Goal: Task Accomplishment & Management: Manage account settings

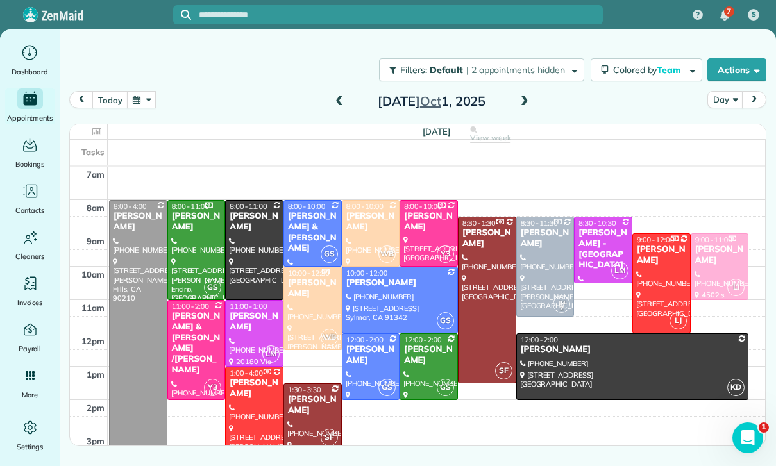
click at [137, 103] on button "button" at bounding box center [142, 99] width 30 height 17
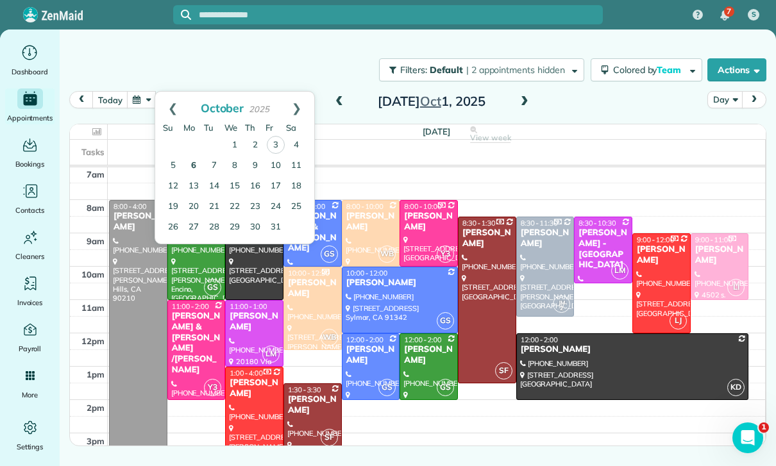
click at [191, 169] on link "6" at bounding box center [193, 166] width 21 height 21
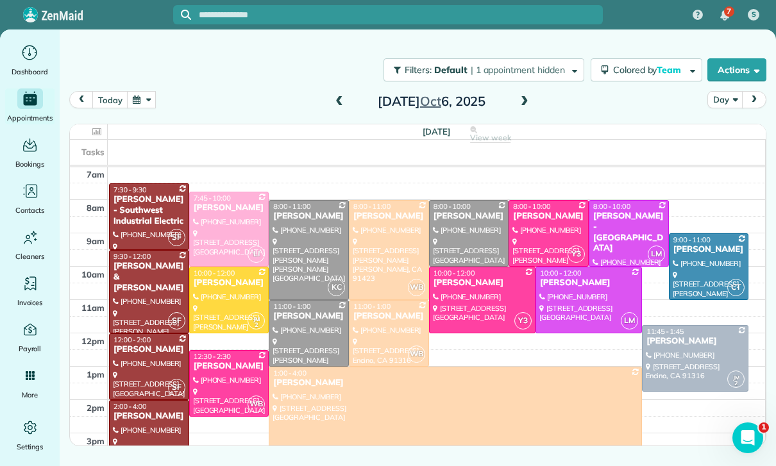
scroll to position [101, 0]
click at [142, 104] on button "button" at bounding box center [142, 99] width 30 height 17
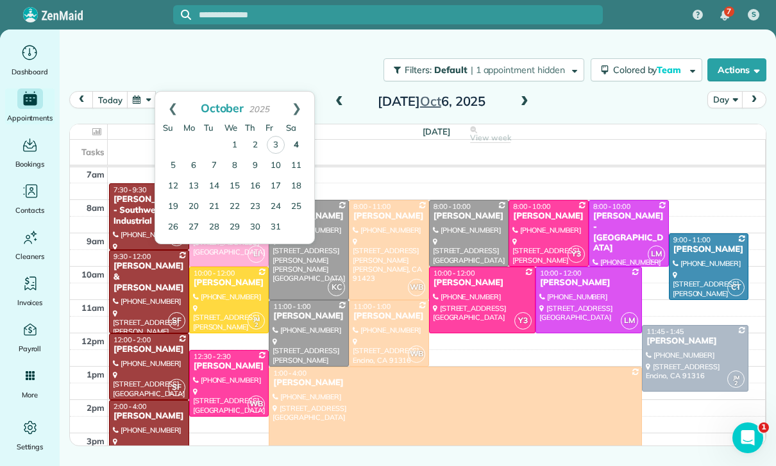
click at [293, 143] on link "4" at bounding box center [296, 145] width 21 height 21
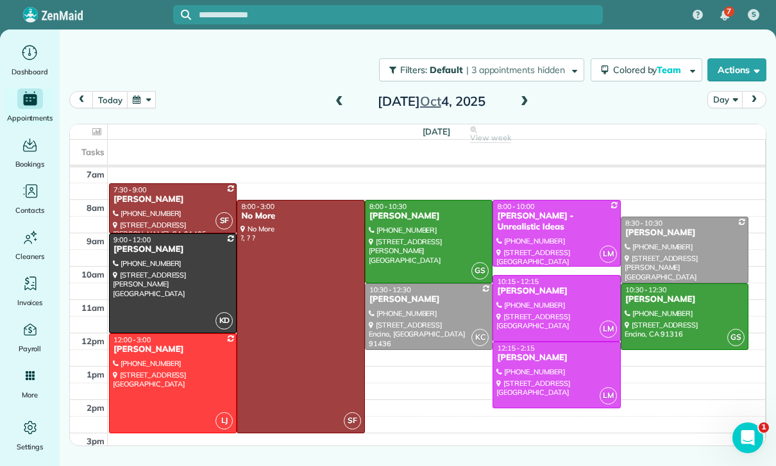
click at [149, 94] on button "button" at bounding box center [142, 99] width 30 height 17
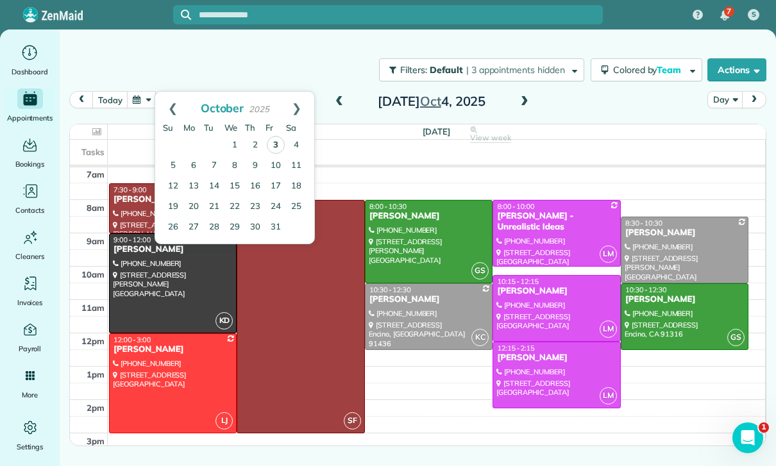
click at [276, 139] on link "3" at bounding box center [276, 145] width 18 height 18
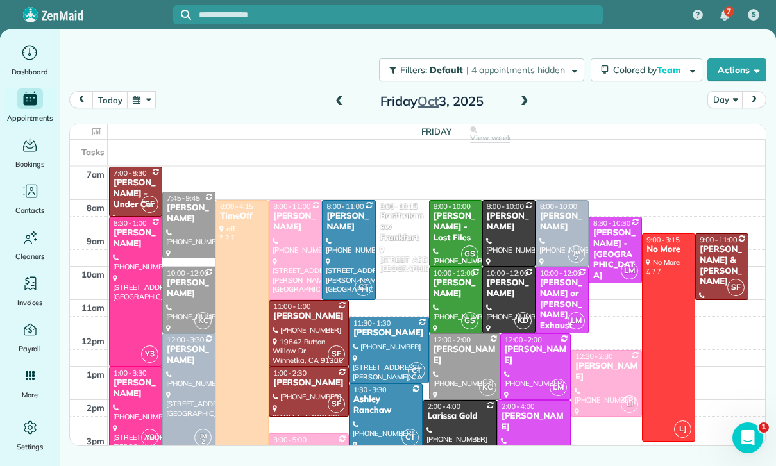
click at [341, 94] on span at bounding box center [339, 101] width 14 height 19
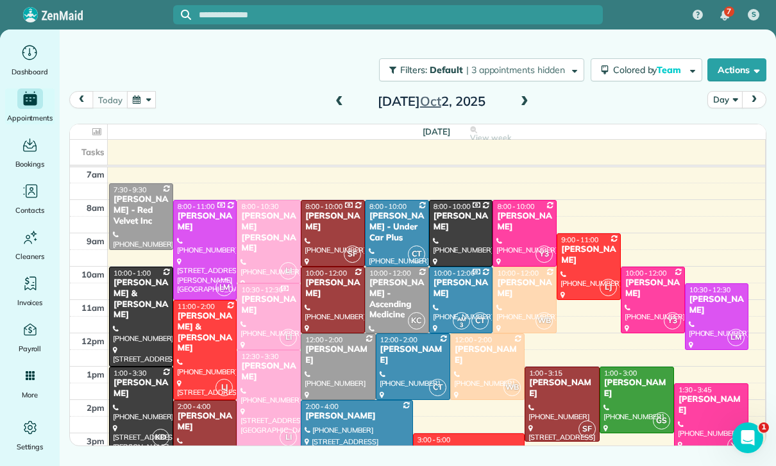
click at [138, 86] on div "Filters: Default | 3 appointments hidden Colored by Team Color by Cleaner Color…" at bounding box center [418, 70] width 717 height 42
click at [142, 95] on button "button" at bounding box center [142, 99] width 30 height 17
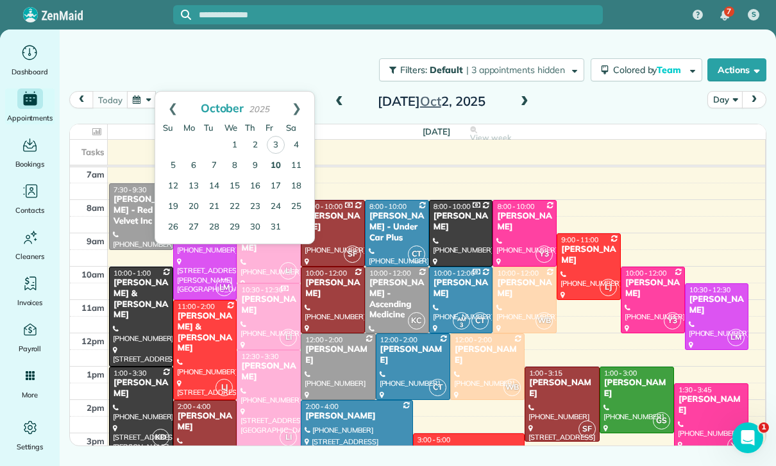
click at [277, 164] on link "10" at bounding box center [276, 166] width 21 height 21
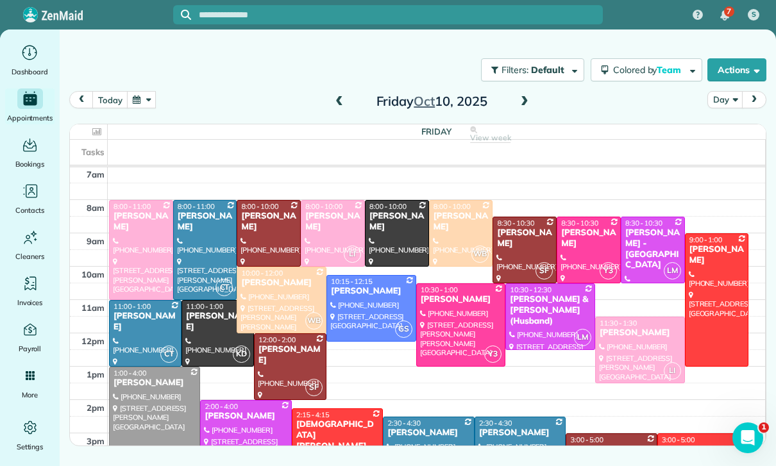
click at [327, 224] on div "[PERSON_NAME]" at bounding box center [333, 222] width 56 height 22
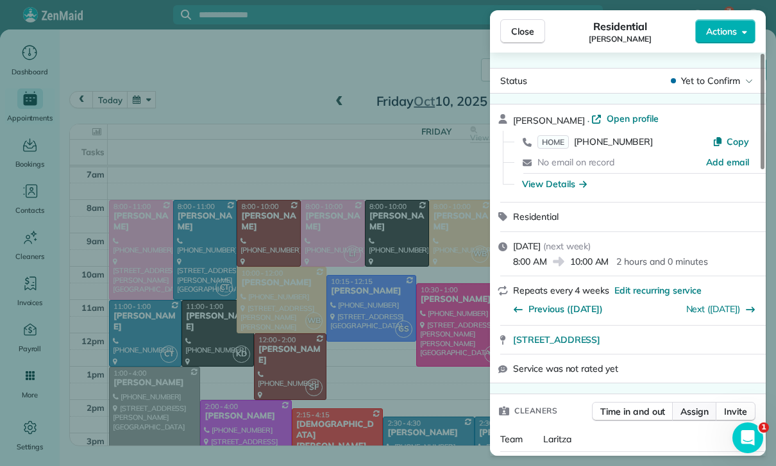
click at [384, 409] on span "Assign" at bounding box center [695, 411] width 28 height 13
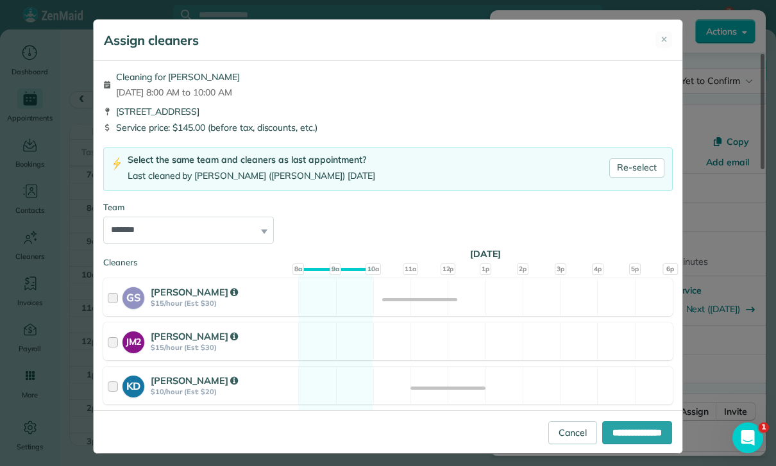
click at [384, 28] on div "Assign cleaners ✕" at bounding box center [388, 40] width 589 height 41
click at [384, 31] on div "Assign cleaners ✕" at bounding box center [388, 40] width 589 height 41
click at [384, 37] on button "✕" at bounding box center [664, 39] width 17 height 17
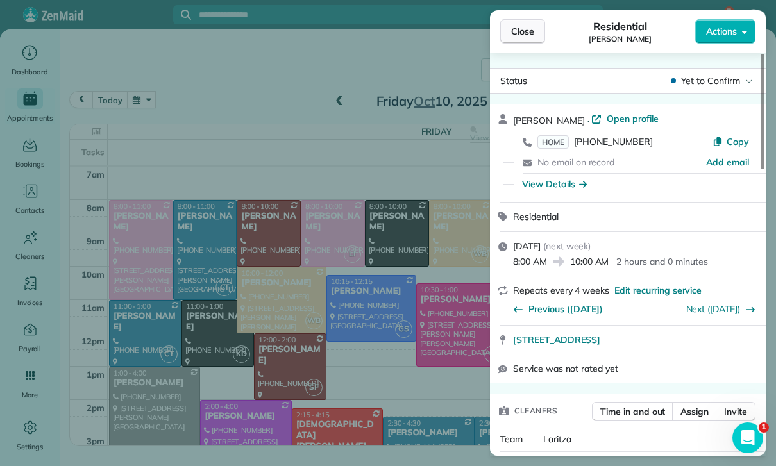
click at [384, 23] on button "Close" at bounding box center [522, 31] width 45 height 24
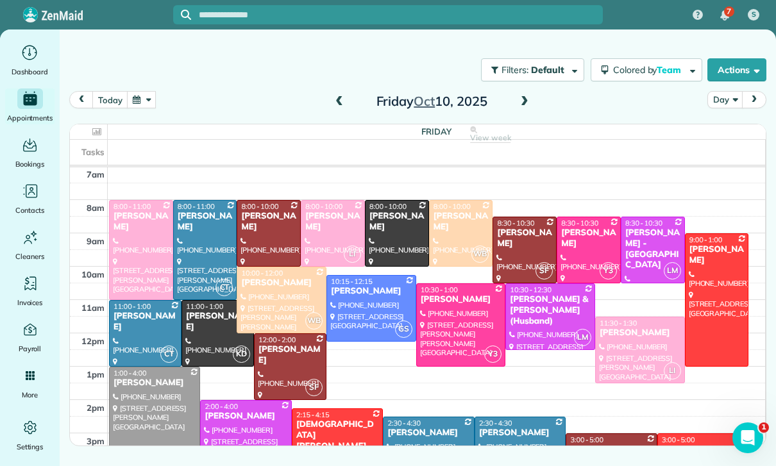
scroll to position [101, 0]
click at [384, 336] on div "[PERSON_NAME]" at bounding box center [640, 333] width 82 height 11
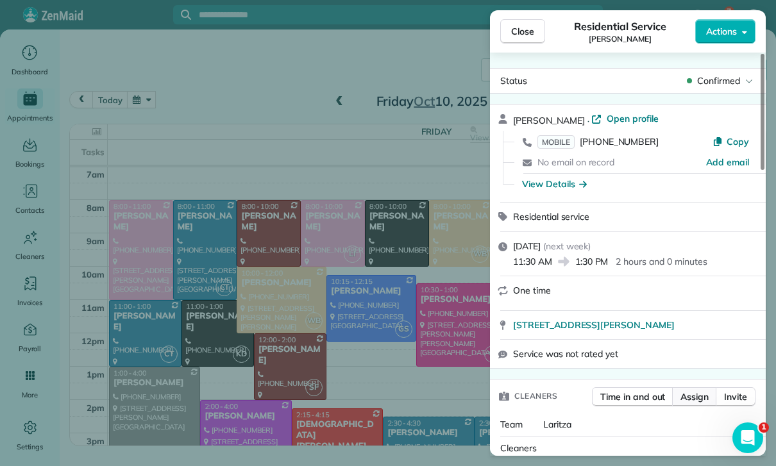
click at [384, 398] on span "Assign" at bounding box center [695, 397] width 28 height 13
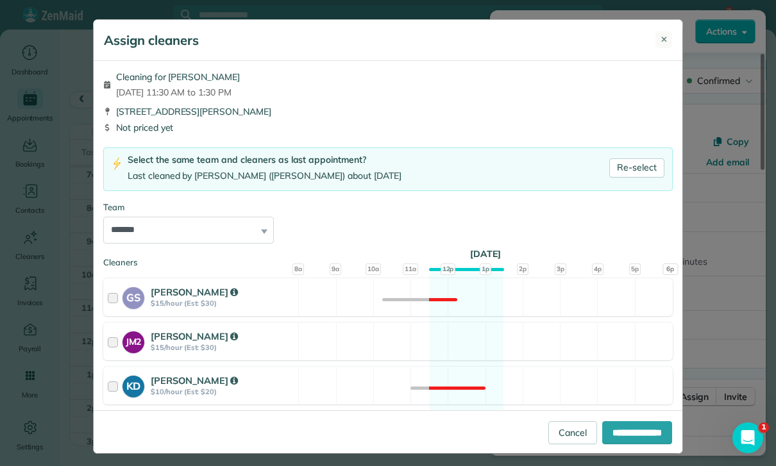
click at [384, 46] on button "✕" at bounding box center [664, 39] width 17 height 17
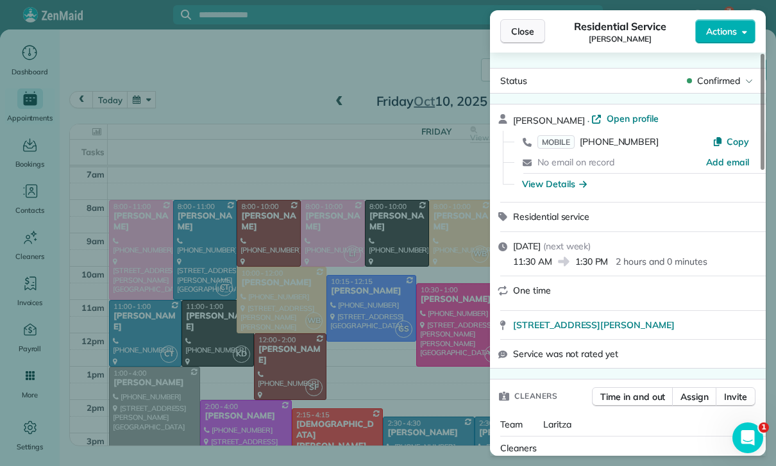
click at [384, 30] on span "Close" at bounding box center [522, 31] width 23 height 13
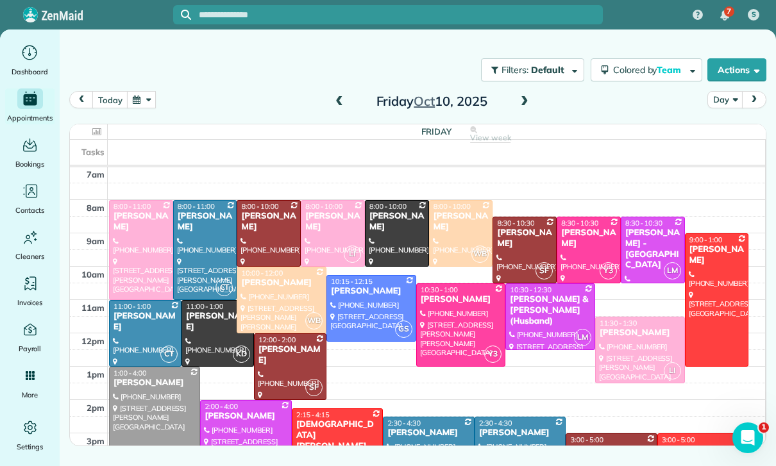
scroll to position [101, 0]
click at [339, 101] on span at bounding box center [339, 102] width 14 height 12
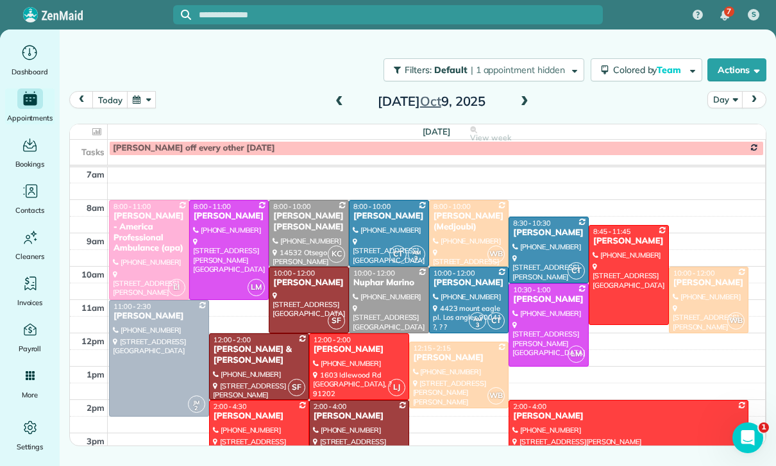
click at [137, 105] on button "button" at bounding box center [142, 99] width 30 height 17
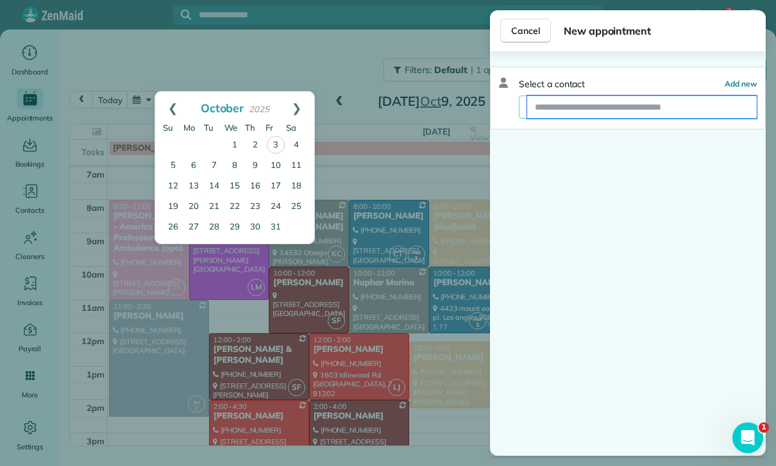
click at [384, 110] on input "text" at bounding box center [642, 107] width 230 height 23
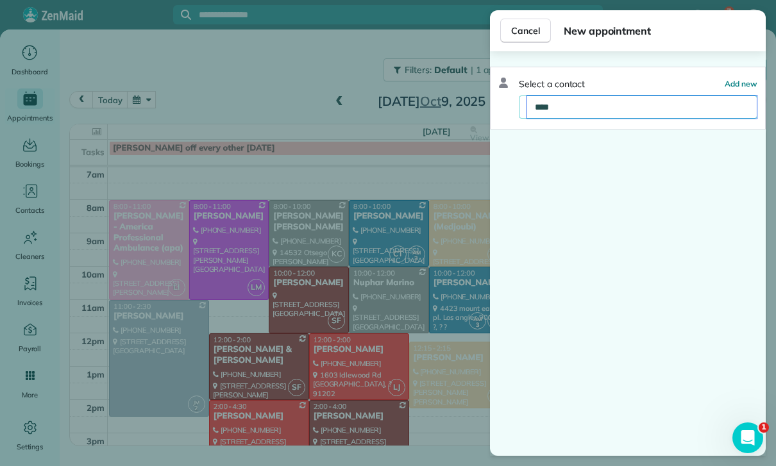
type input "*****"
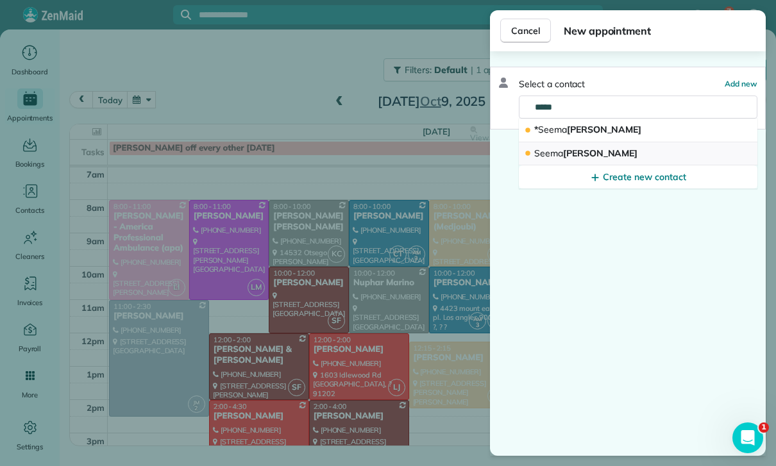
click at [384, 151] on span "Seema Kamal Stewart" at bounding box center [585, 154] width 103 height 12
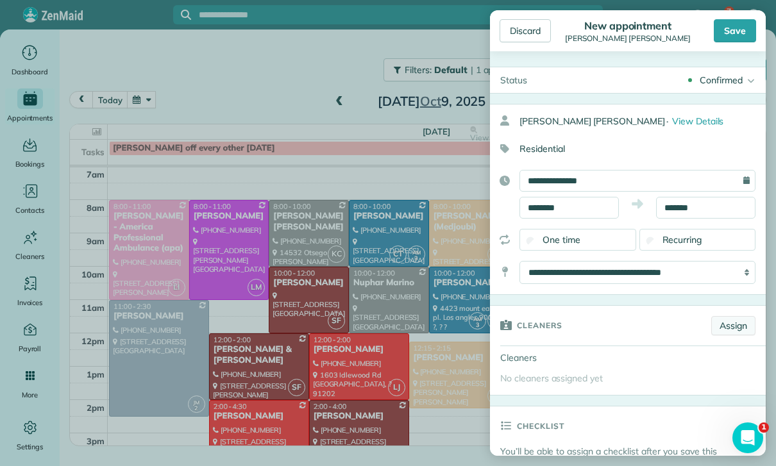
click at [384, 325] on link "Assign" at bounding box center [734, 325] width 44 height 19
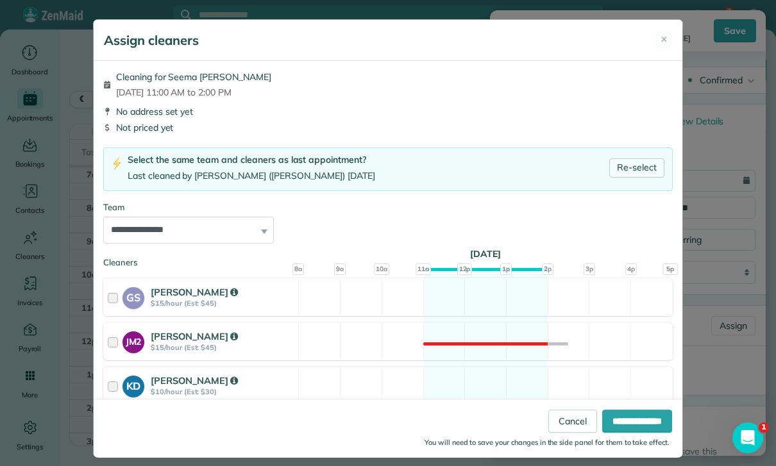
click at [384, 169] on link "Re-select" at bounding box center [636, 167] width 55 height 19
select select "**"
click at [384, 433] on input "**********" at bounding box center [637, 421] width 70 height 23
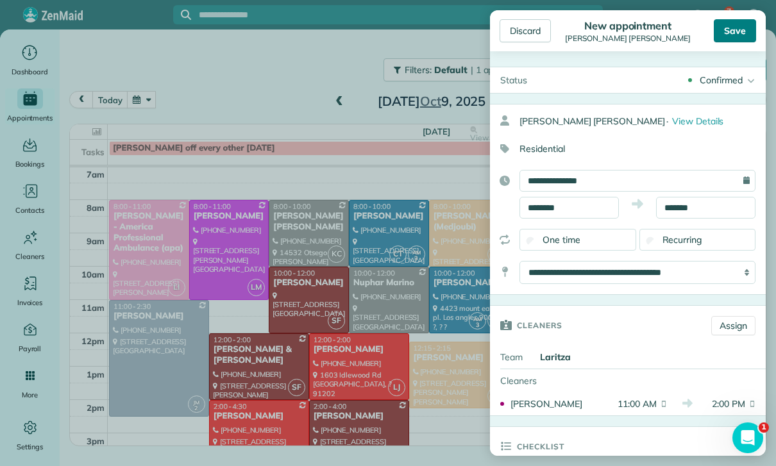
click at [384, 33] on div "Save" at bounding box center [735, 30] width 42 height 23
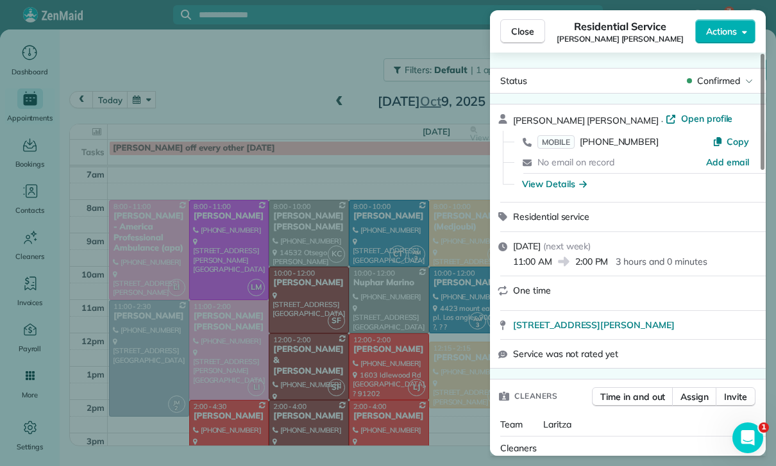
scroll to position [101, 0]
click at [228, 127] on div "Close Residential Service Seema Kamal Stewart Actions Status Confirmed Seema Ka…" at bounding box center [388, 233] width 776 height 466
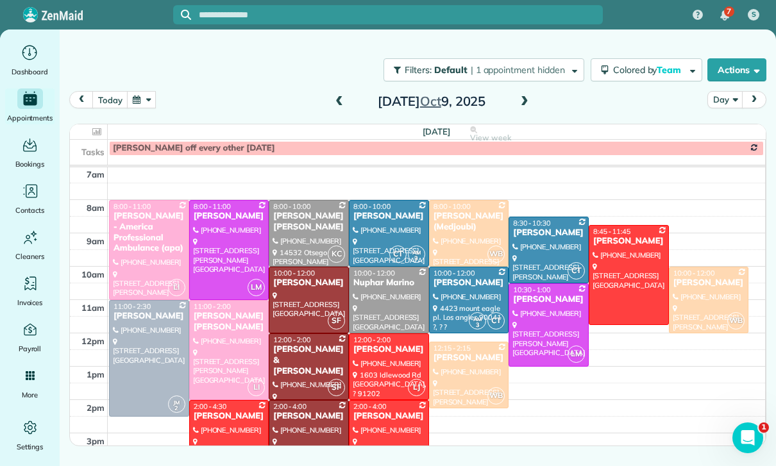
click at [141, 106] on button "button" at bounding box center [142, 99] width 30 height 17
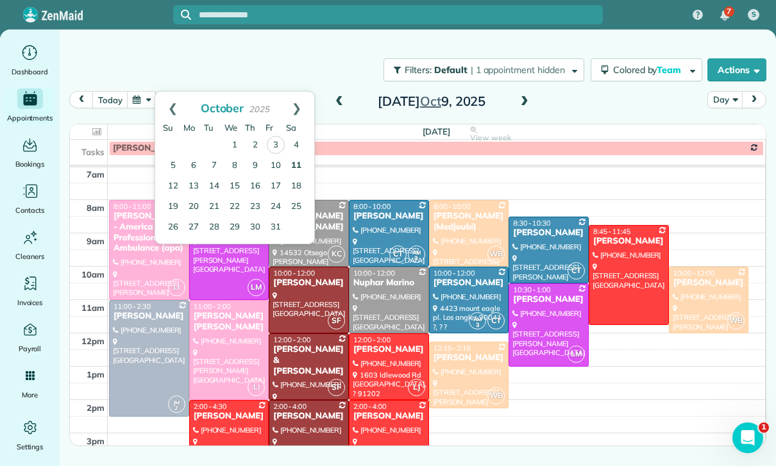
click at [293, 170] on link "11" at bounding box center [296, 166] width 21 height 21
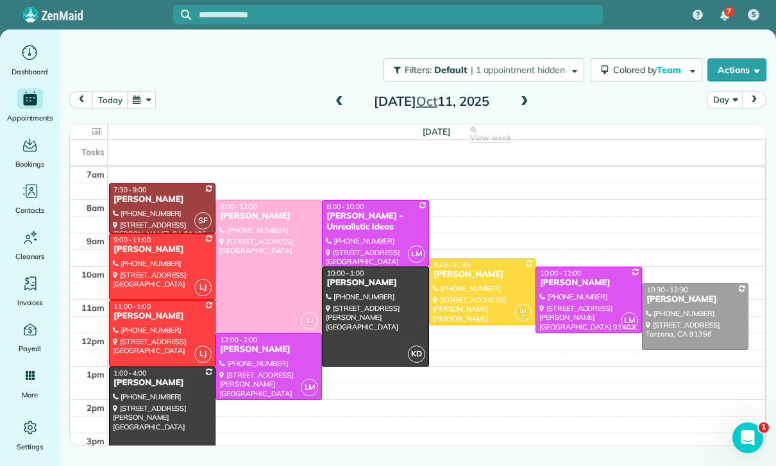
scroll to position [101, 0]
click at [132, 107] on button "button" at bounding box center [142, 99] width 30 height 17
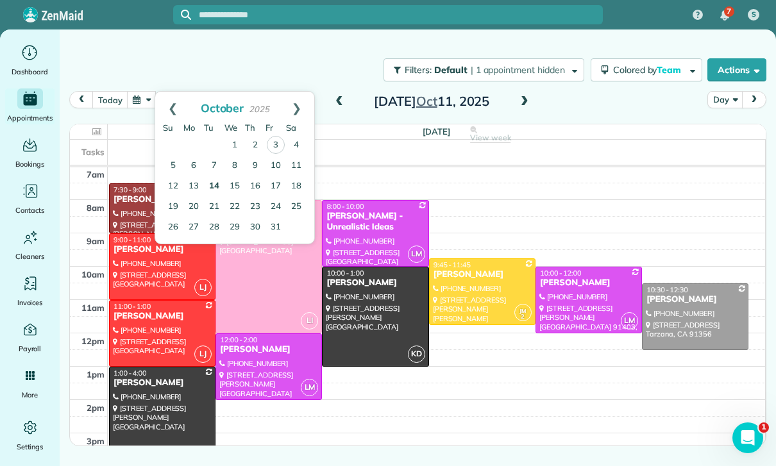
click at [214, 185] on link "14" at bounding box center [214, 186] width 21 height 21
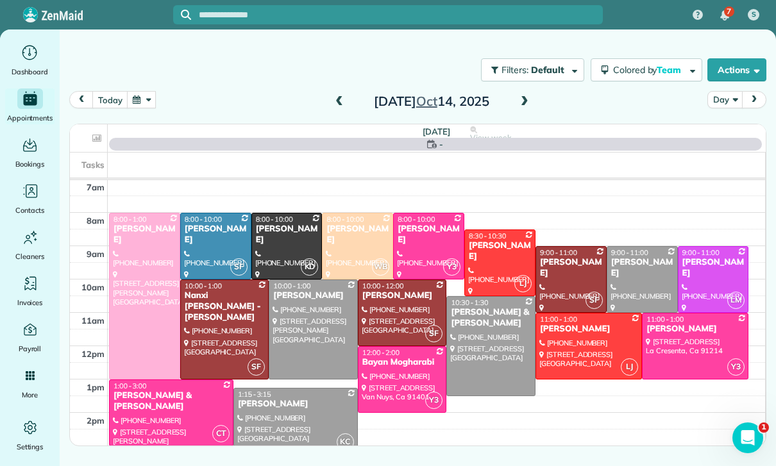
click at [147, 105] on button "button" at bounding box center [142, 99] width 30 height 17
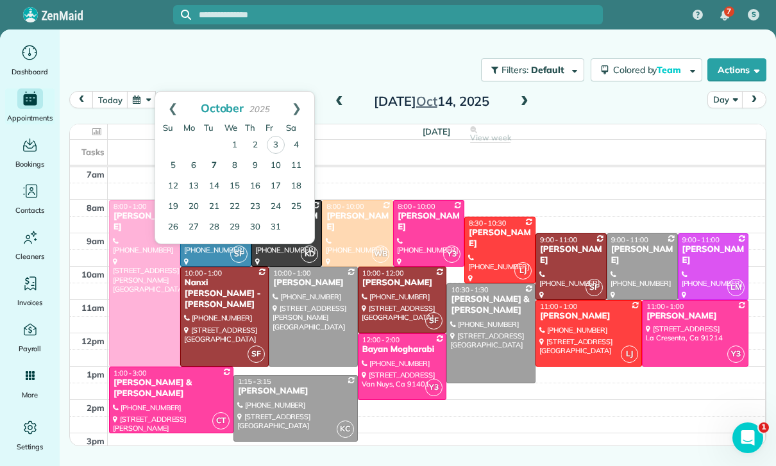
click at [213, 162] on link "7" at bounding box center [214, 166] width 21 height 21
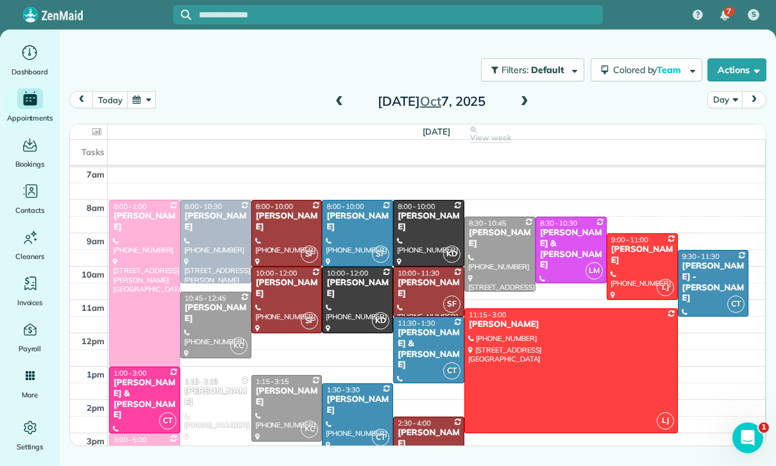
click at [338, 108] on span at bounding box center [339, 101] width 14 height 19
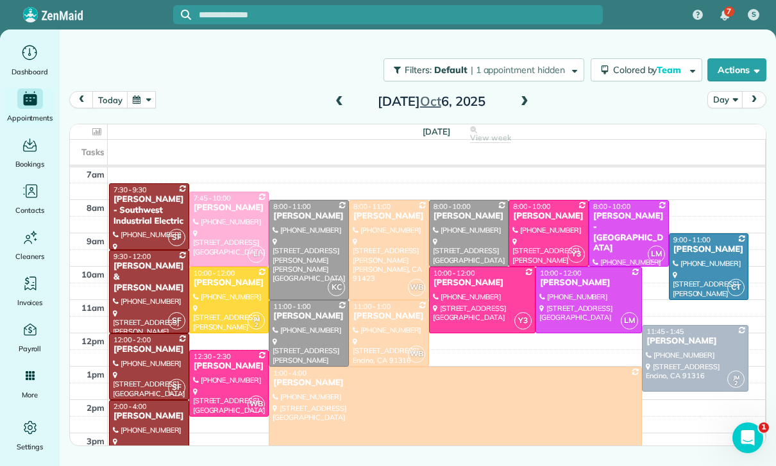
click at [384, 107] on span at bounding box center [525, 102] width 14 height 12
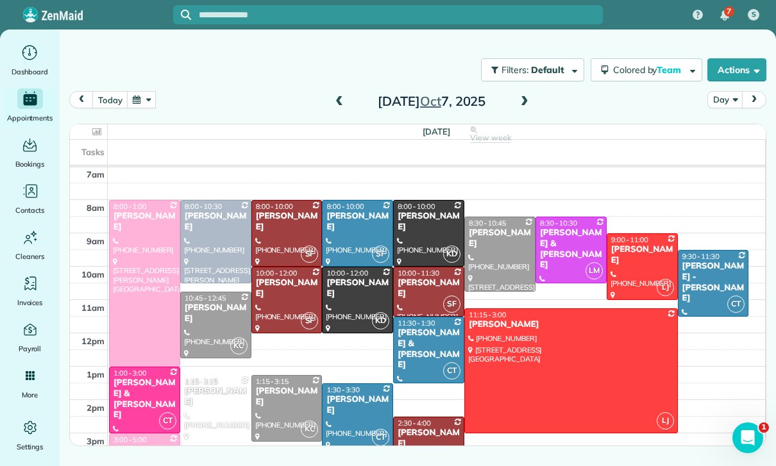
click at [149, 104] on button "button" at bounding box center [142, 99] width 30 height 17
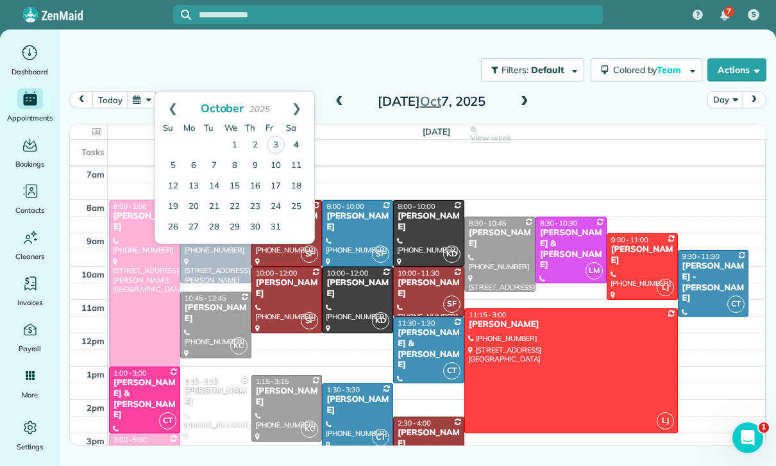
click at [294, 144] on link "4" at bounding box center [296, 145] width 21 height 21
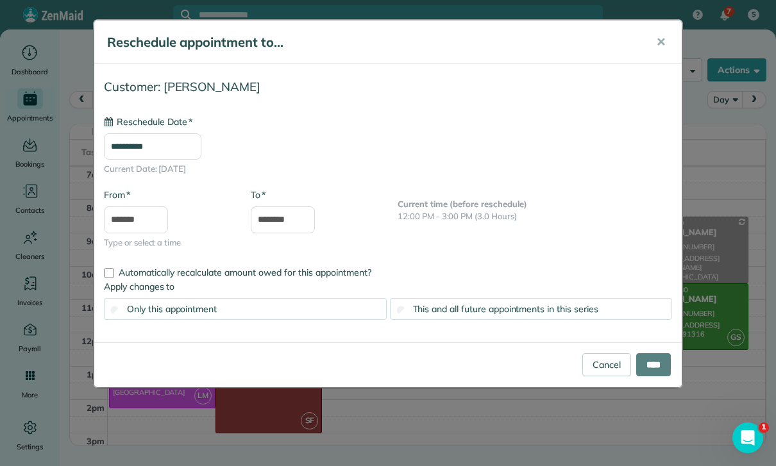
type input "**********"
click at [384, 362] on input "****" at bounding box center [653, 365] width 35 height 23
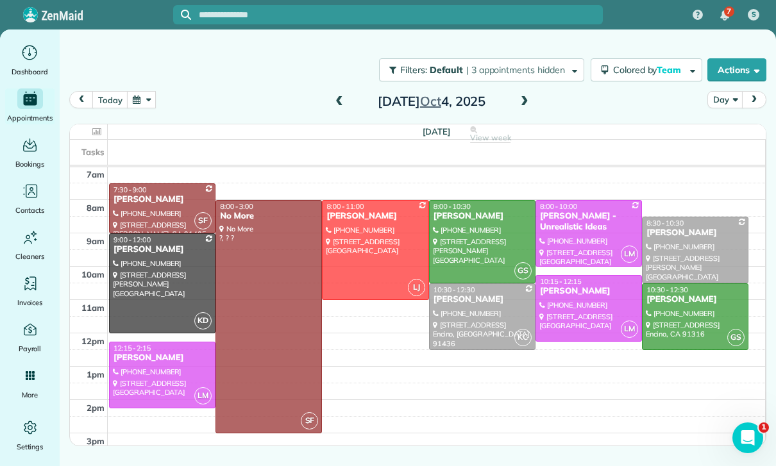
click at [139, 98] on button "button" at bounding box center [142, 99] width 30 height 17
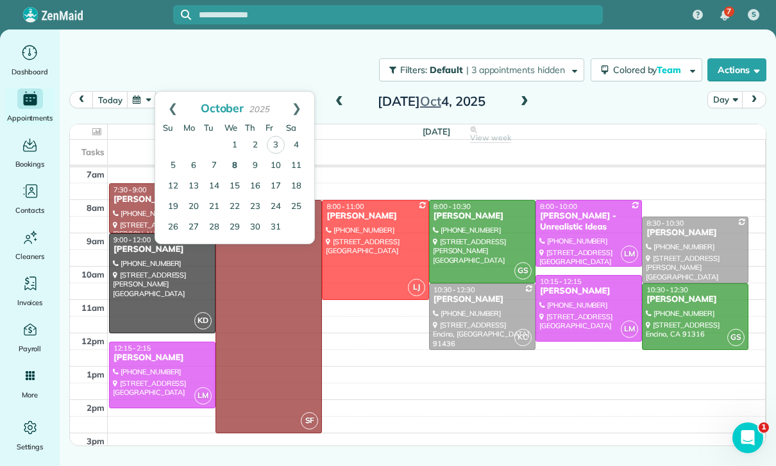
click at [235, 164] on link "8" at bounding box center [235, 166] width 21 height 21
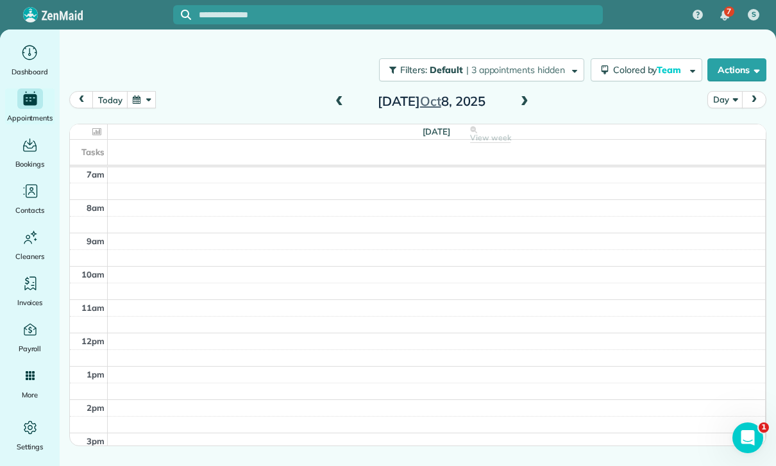
click at [384, 102] on div "Wednesday Oct 8, 2025" at bounding box center [431, 101] width 205 height 21
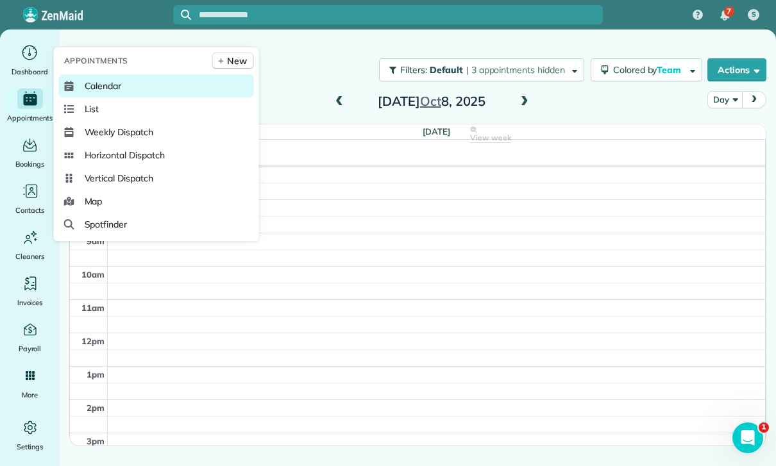
click at [92, 92] on span "Calendar" at bounding box center [103, 86] width 37 height 13
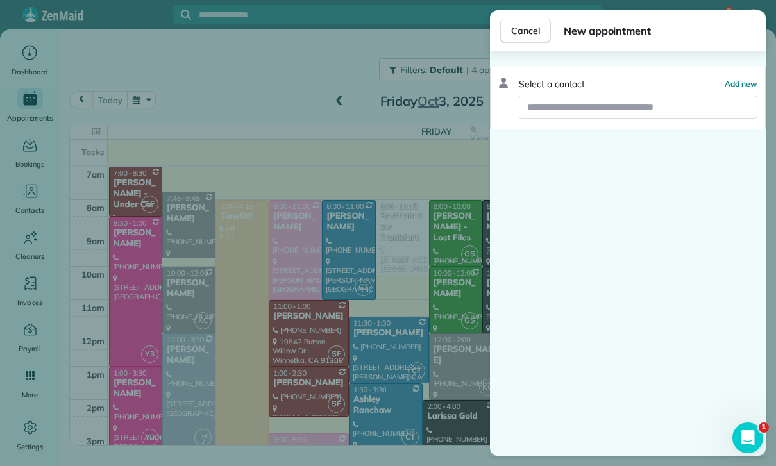
click at [146, 101] on div "Cancel New appointment Select a contact Add new" at bounding box center [388, 233] width 776 height 466
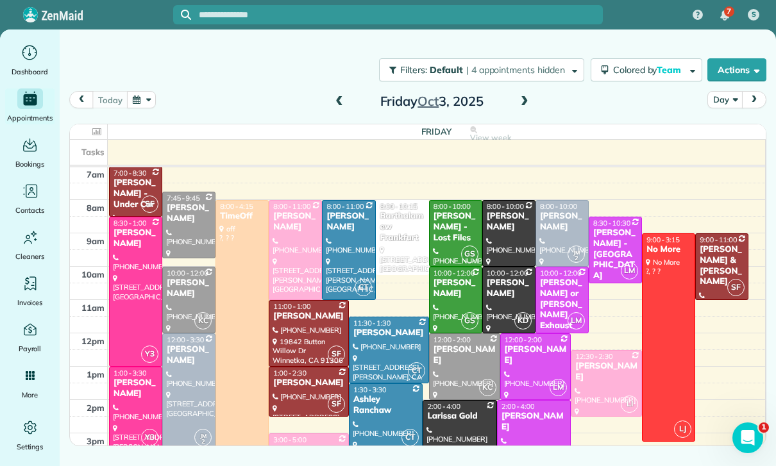
click at [133, 105] on button "button" at bounding box center [142, 99] width 30 height 17
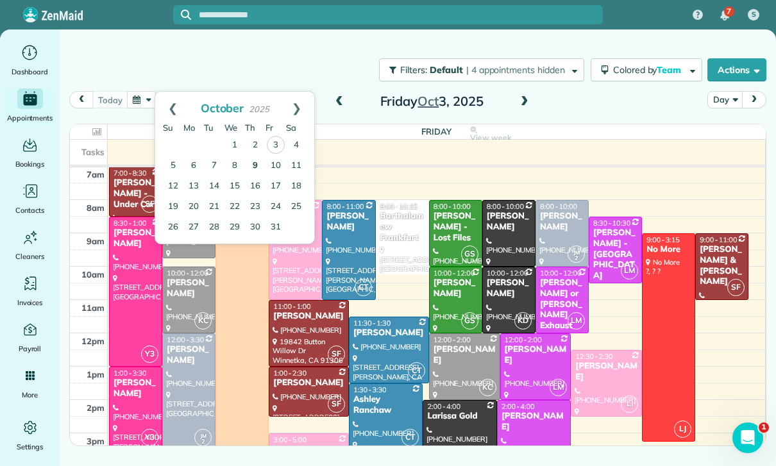
click at [257, 165] on link "9" at bounding box center [255, 166] width 21 height 21
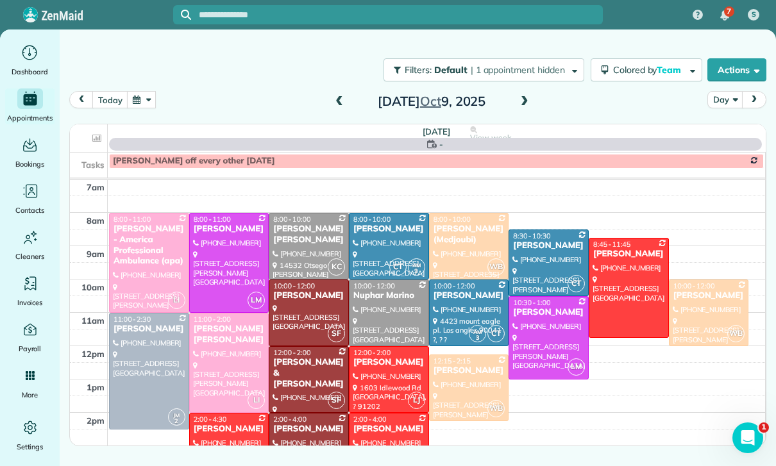
scroll to position [101, 0]
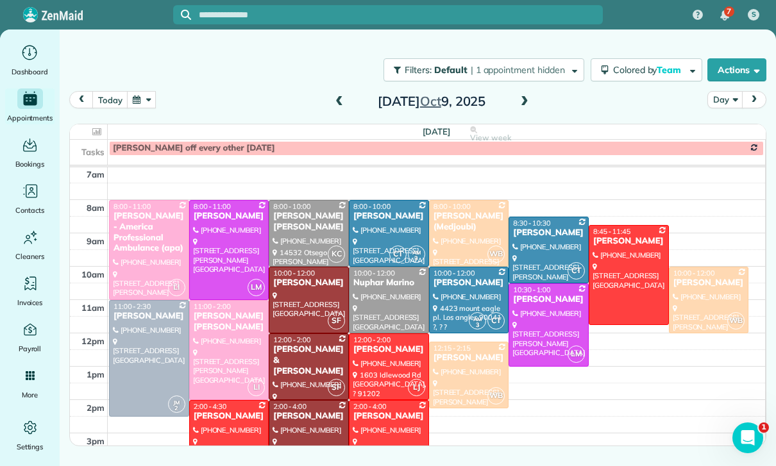
click at [337, 101] on span at bounding box center [339, 102] width 14 height 12
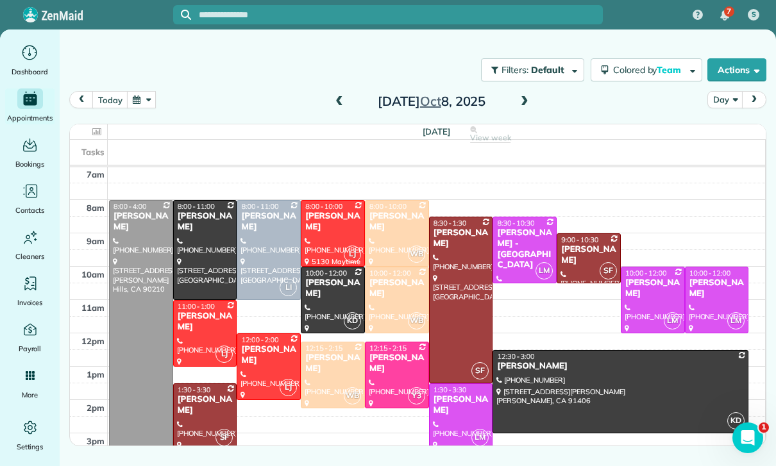
click at [341, 107] on span at bounding box center [339, 102] width 14 height 12
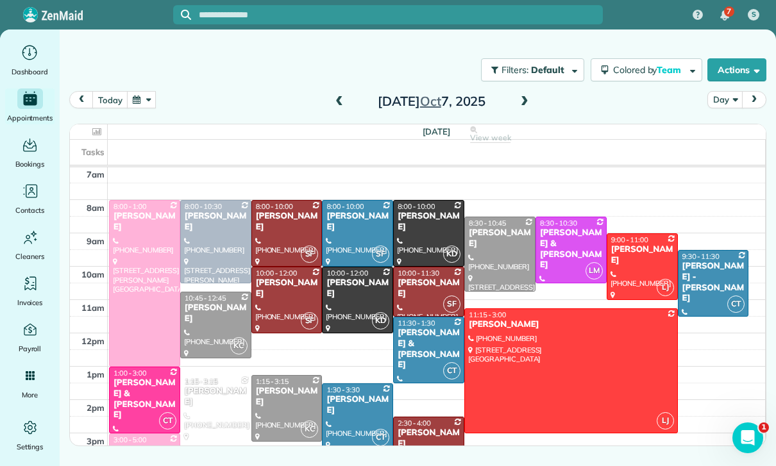
click at [336, 98] on span at bounding box center [339, 102] width 14 height 12
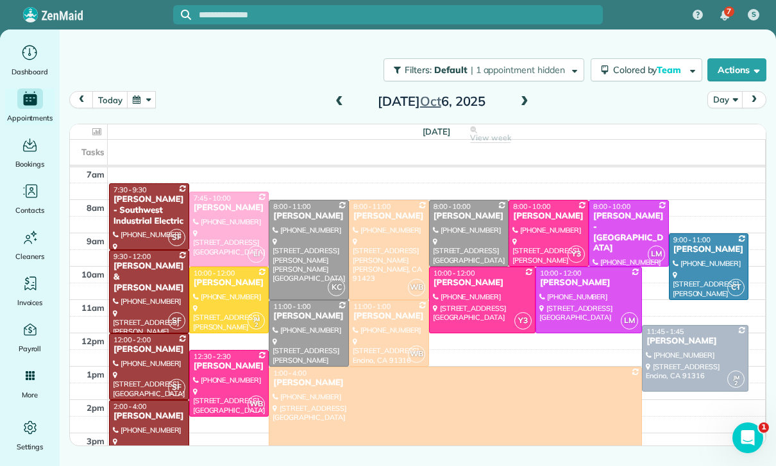
click at [151, 105] on button "button" at bounding box center [142, 99] width 30 height 17
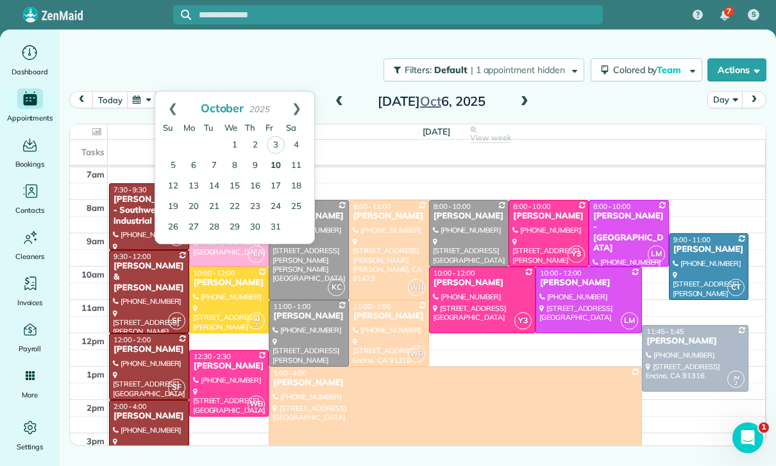
click at [275, 168] on link "10" at bounding box center [276, 166] width 21 height 21
